Goal: Check status: Check status

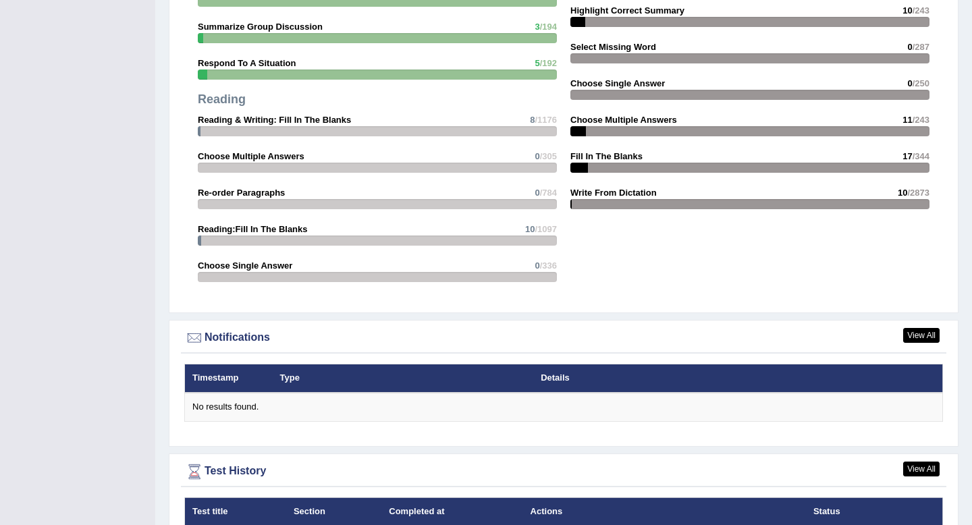
scroll to position [1544, 0]
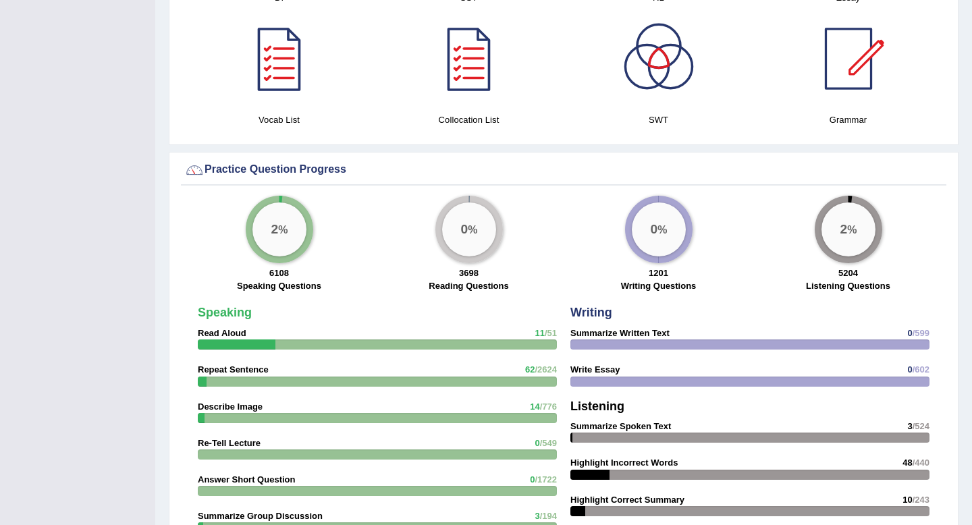
scroll to position [1579, 0]
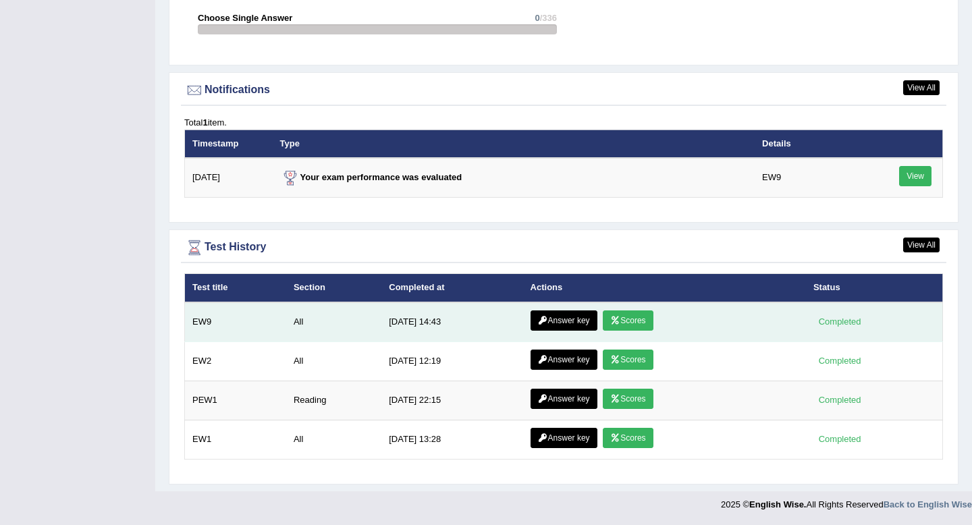
click at [633, 315] on link "Scores" at bounding box center [628, 321] width 50 height 20
click at [567, 316] on link "Answer key" at bounding box center [564, 321] width 67 height 20
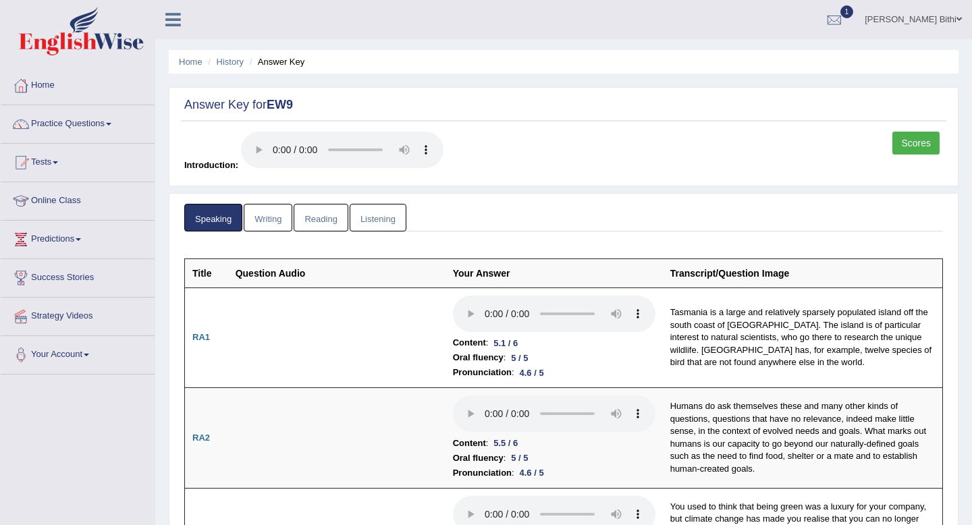
click at [313, 225] on link "Reading" at bounding box center [321, 218] width 54 height 28
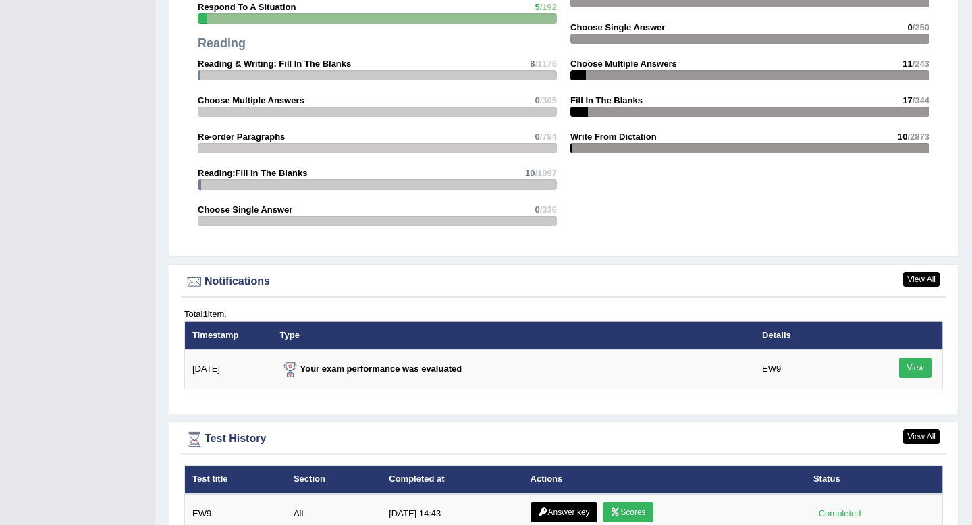
scroll to position [1579, 0]
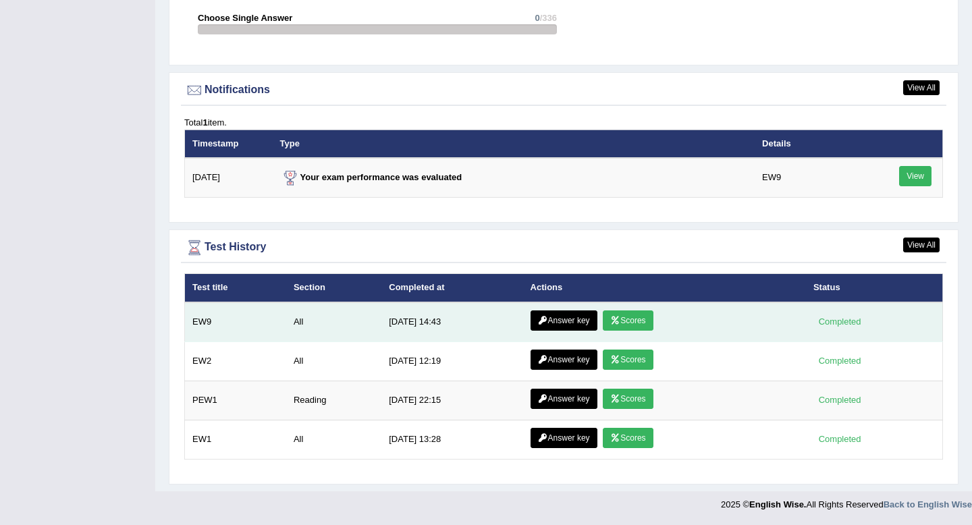
click at [625, 320] on link "Scores" at bounding box center [628, 321] width 50 height 20
